Goal: Task Accomplishment & Management: Manage account settings

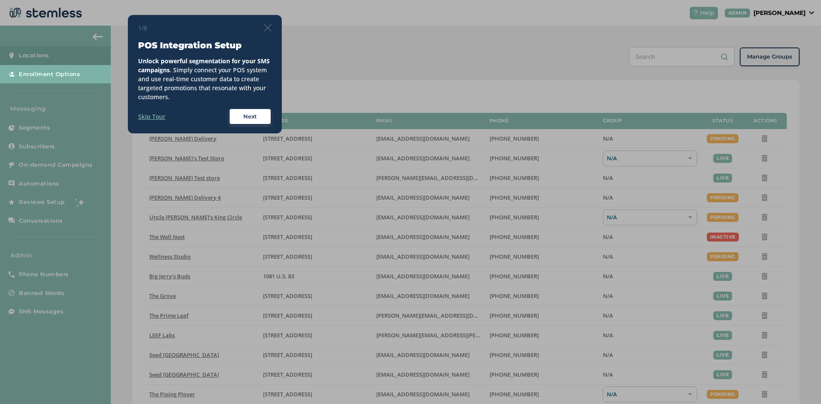
click at [267, 28] on img at bounding box center [268, 28] width 8 height 8
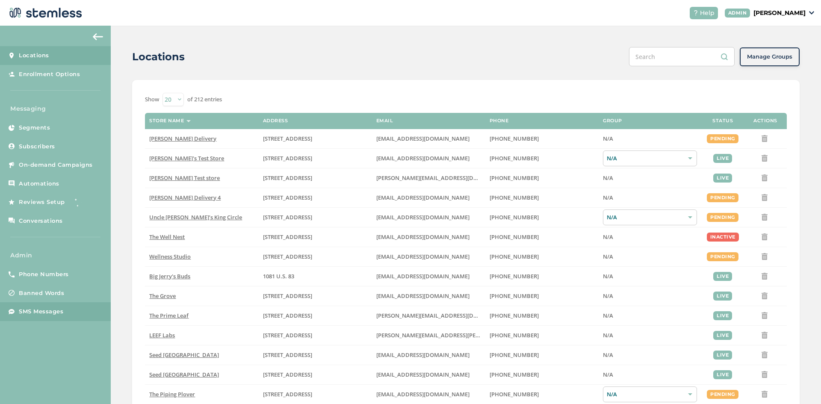
click at [48, 312] on span "SMS Messages" at bounding box center [41, 311] width 44 height 9
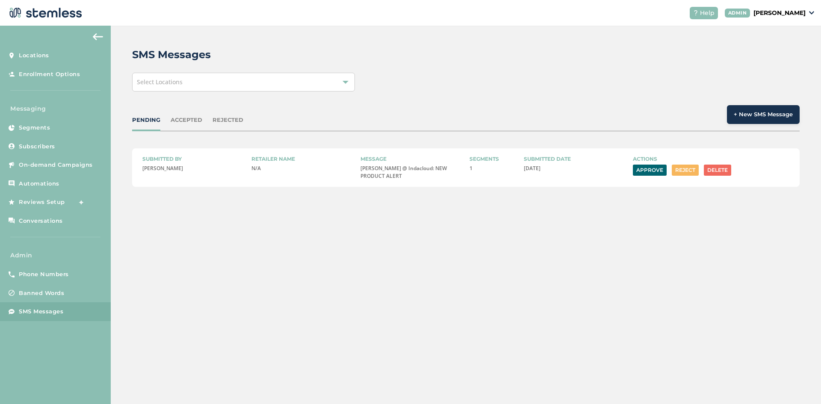
click at [643, 171] on button "Approve" at bounding box center [650, 170] width 34 height 11
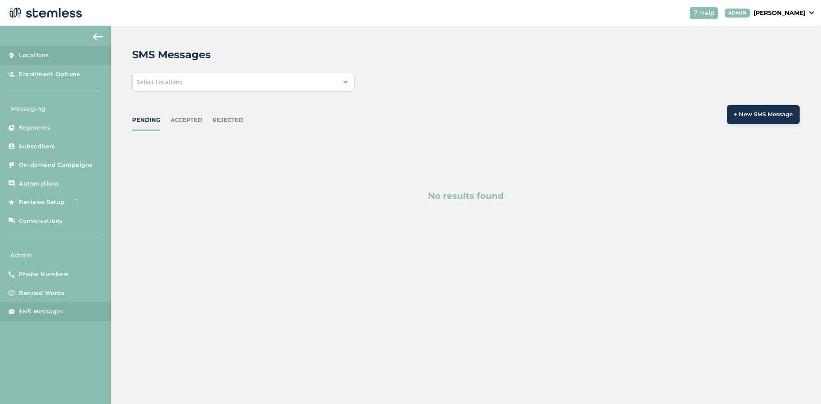
click at [43, 58] on span "Locations" at bounding box center [34, 55] width 30 height 9
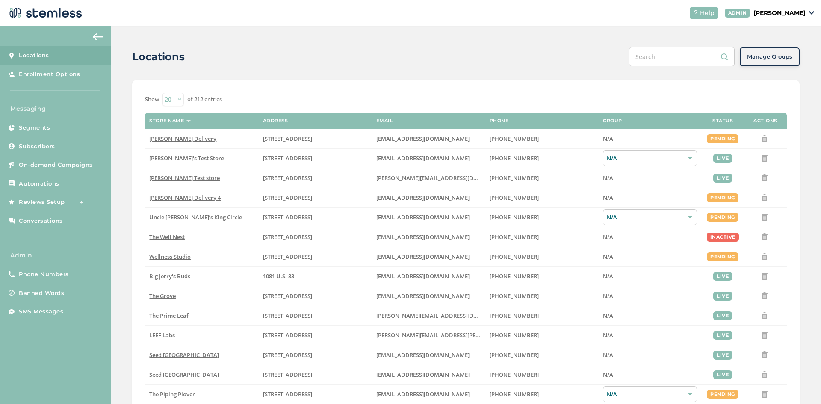
click at [793, 12] on p "[PERSON_NAME]" at bounding box center [779, 13] width 52 height 9
click at [776, 59] on span "Impersonate" at bounding box center [784, 61] width 42 height 9
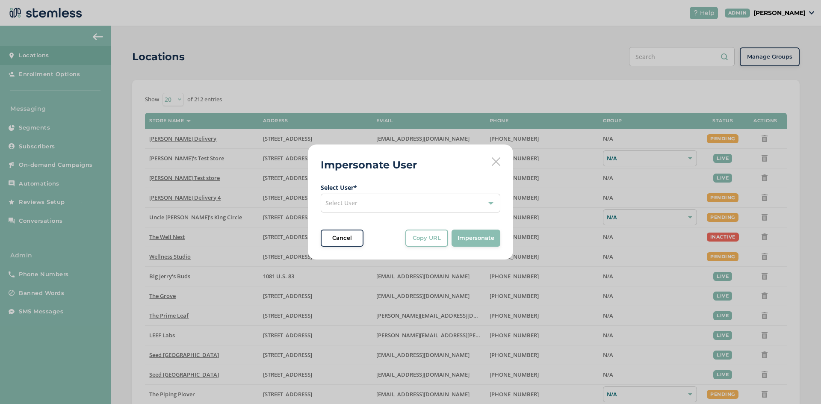
click at [409, 213] on div "Select User" at bounding box center [411, 203] width 180 height 19
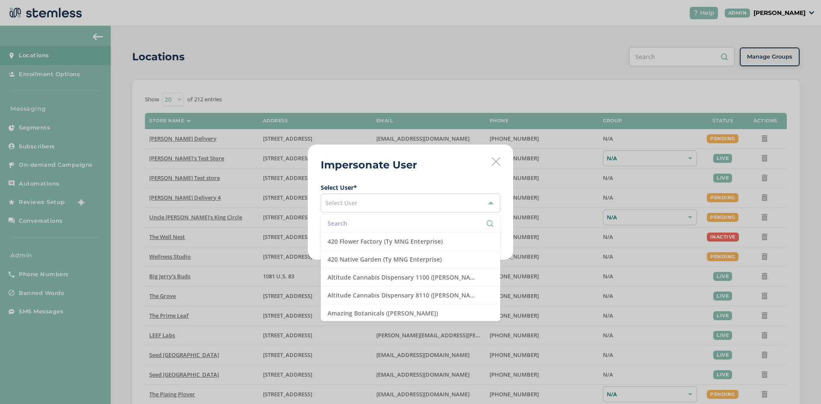
click at [399, 222] on input "text" at bounding box center [411, 223] width 166 height 9
click at [491, 164] on div "Impersonate User Select User * Select User 420 Flower Factory (Ty MNG Enterpris…" at bounding box center [410, 202] width 205 height 115
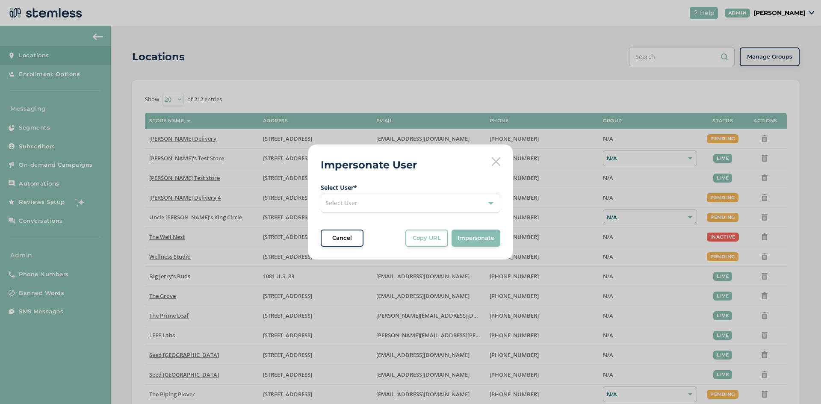
click at [491, 164] on div "Impersonate User Select User * Select User Cancel Copy URL Copy URL to clipboar…" at bounding box center [410, 202] width 205 height 115
click at [497, 164] on icon at bounding box center [496, 161] width 9 height 9
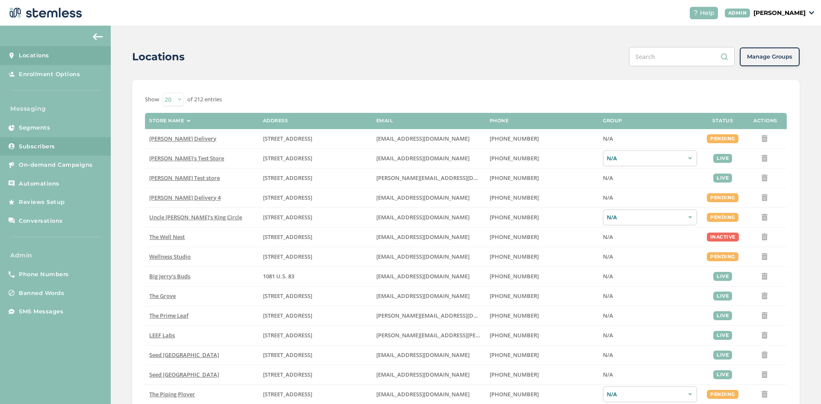
click at [41, 142] on span "Subscribers" at bounding box center [37, 146] width 36 height 9
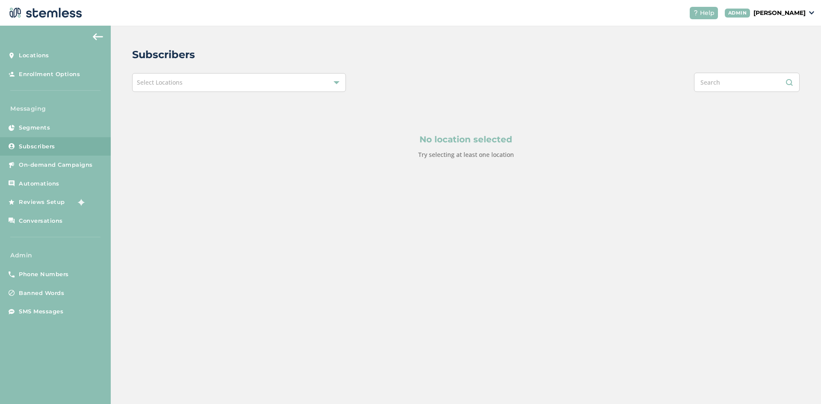
click at [248, 91] on div "Select Locations" at bounding box center [239, 82] width 214 height 19
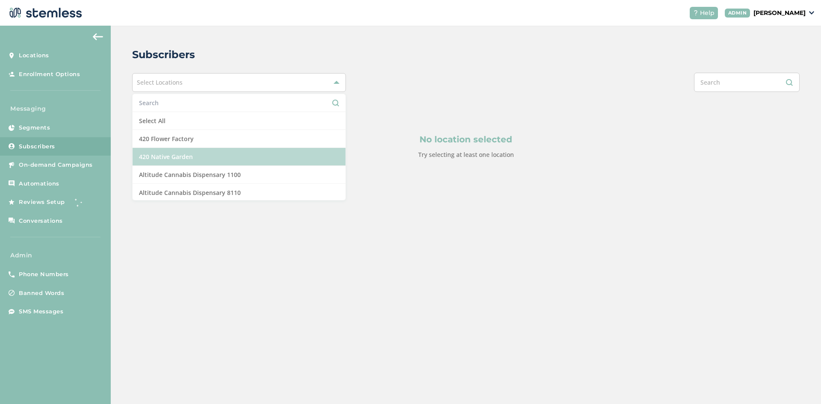
click at [173, 154] on li "420 Native Garden" at bounding box center [239, 157] width 213 height 18
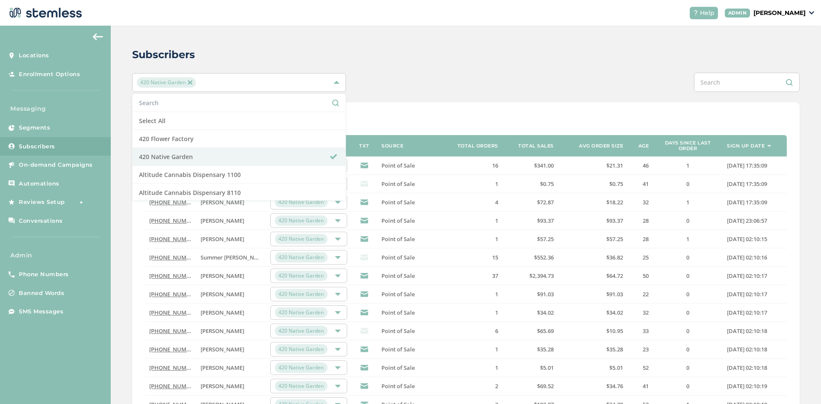
click at [458, 45] on div "Subscribers 420 Native Garden Select All 420 Flower Factory 420 Native Garden A…" at bounding box center [466, 305] width 710 height 558
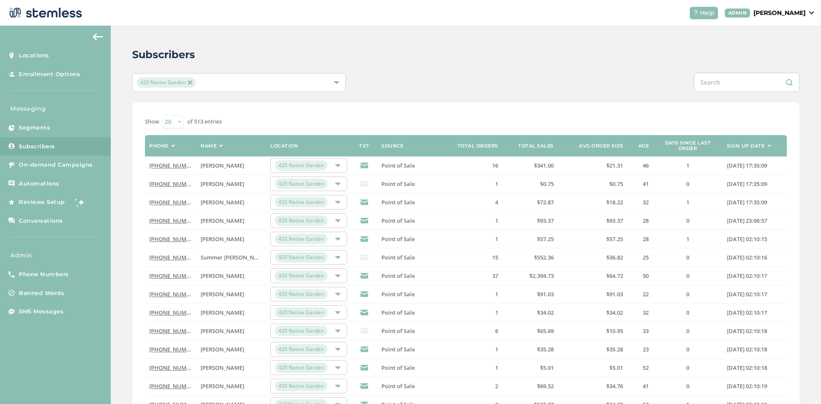
click at [167, 224] on link "[PHONE_NUMBER]" at bounding box center [173, 221] width 49 height 8
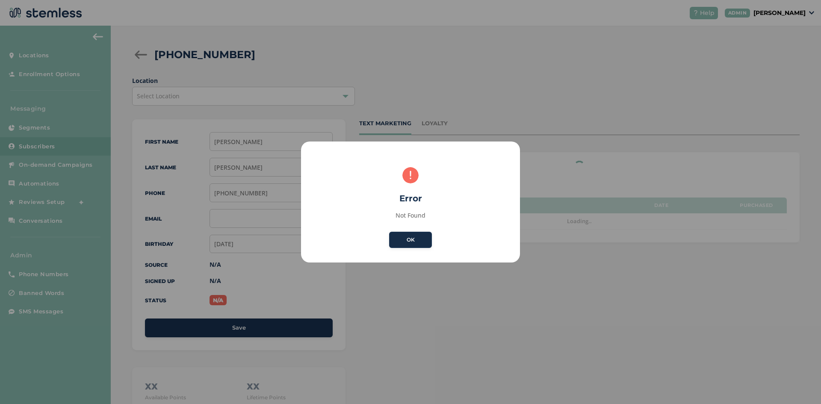
click at [417, 238] on button "OK" at bounding box center [410, 240] width 43 height 16
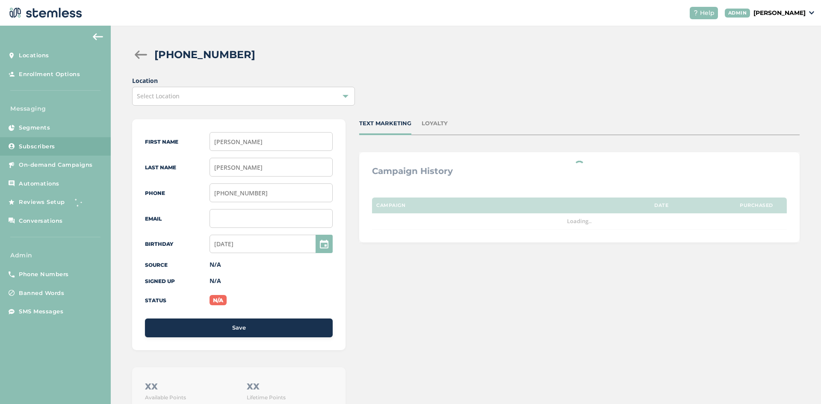
click at [142, 53] on div at bounding box center [140, 54] width 17 height 9
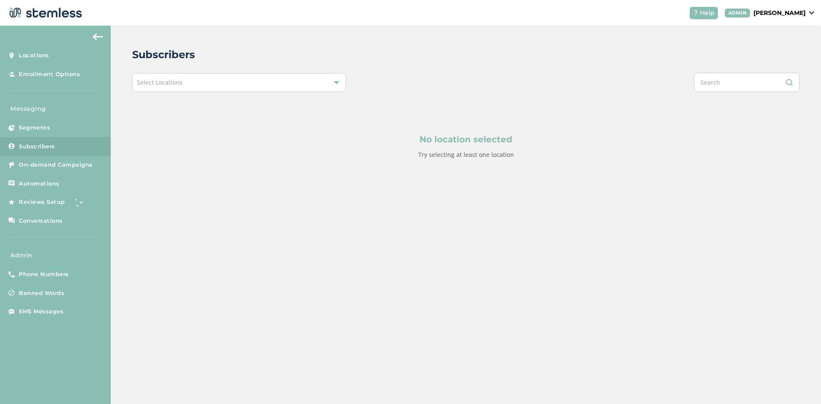
click at [196, 81] on div "Select Locations" at bounding box center [239, 82] width 214 height 19
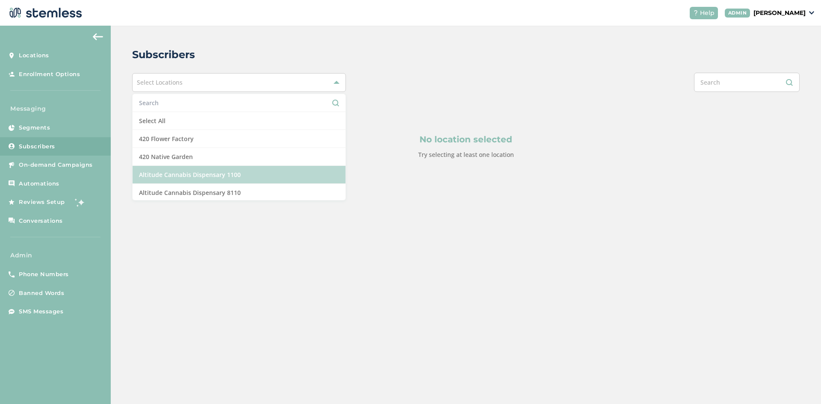
click at [199, 177] on li "Altitude Cannabis Dispensary 1100" at bounding box center [239, 175] width 213 height 18
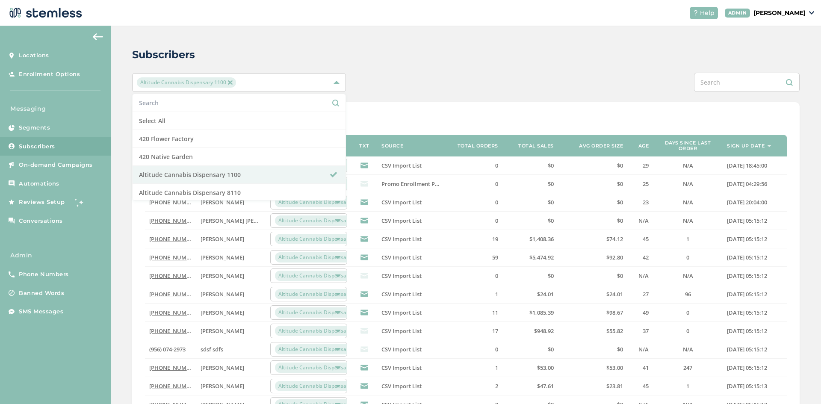
click at [479, 54] on div "Subscribers" at bounding box center [462, 54] width 661 height 15
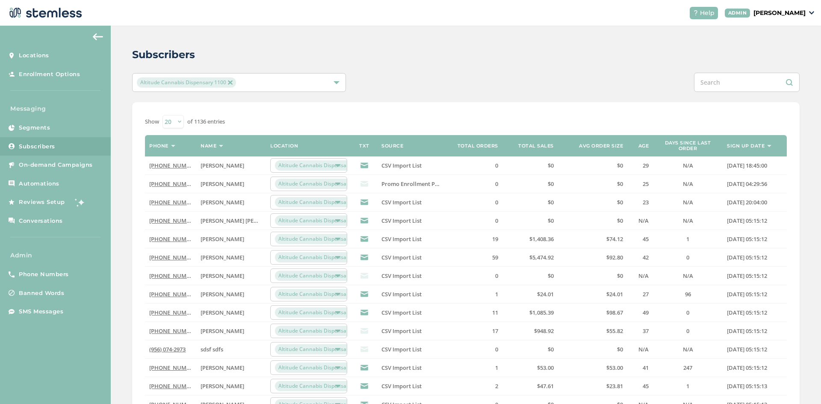
click at [159, 165] on link "[PHONE_NUMBER]" at bounding box center [173, 166] width 49 height 8
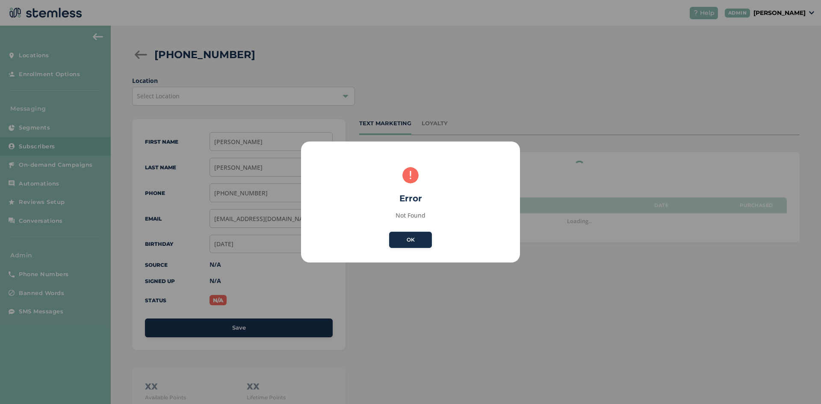
click at [415, 242] on button "OK" at bounding box center [410, 240] width 43 height 16
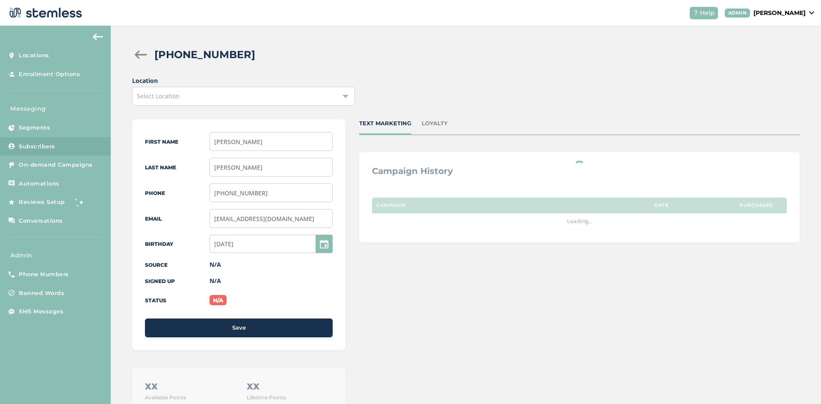
click at [438, 123] on div "LOYALTY" at bounding box center [435, 123] width 26 height 9
